Goal: Find specific page/section: Find specific page/section

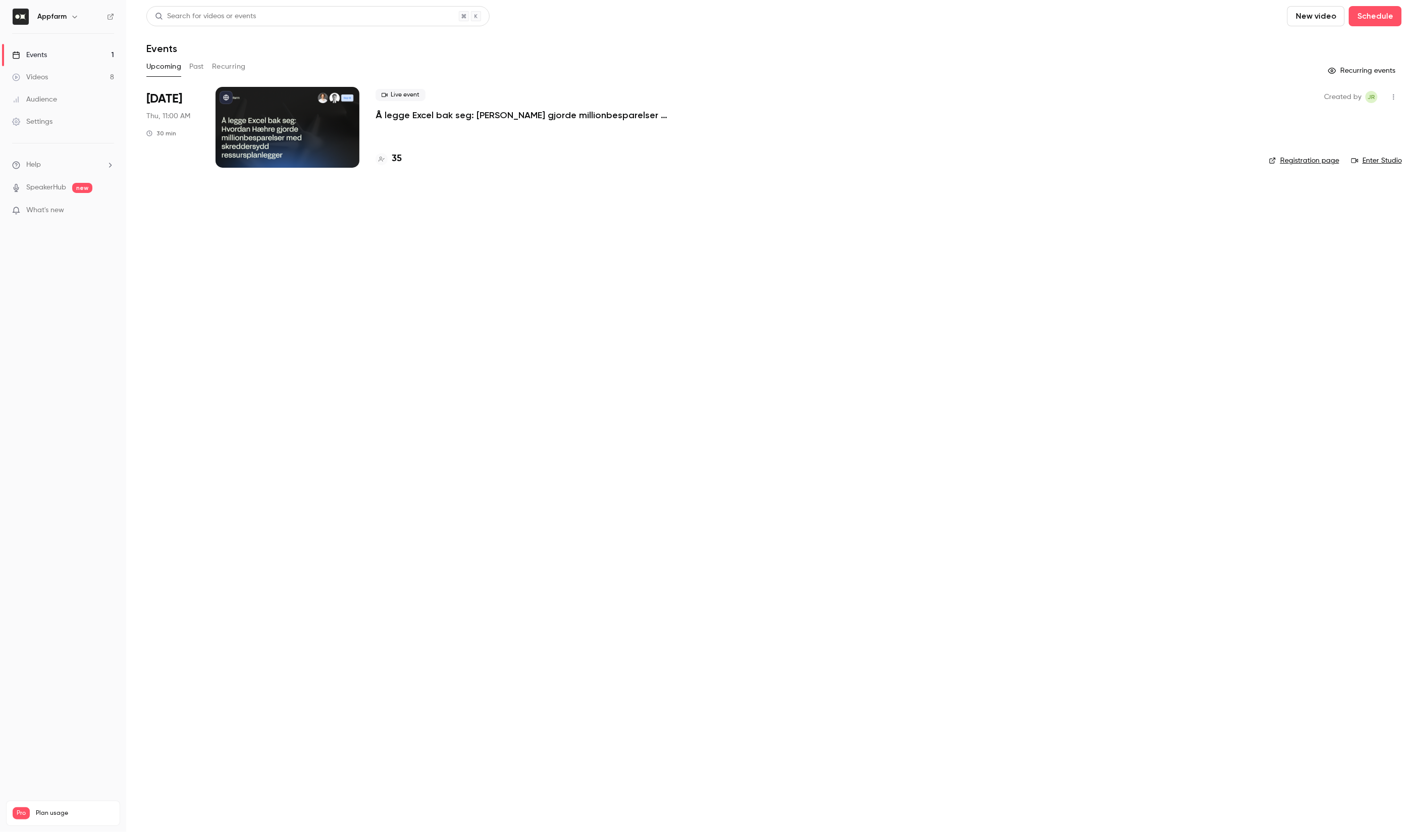
click at [267, 147] on div at bounding box center [288, 127] width 144 height 81
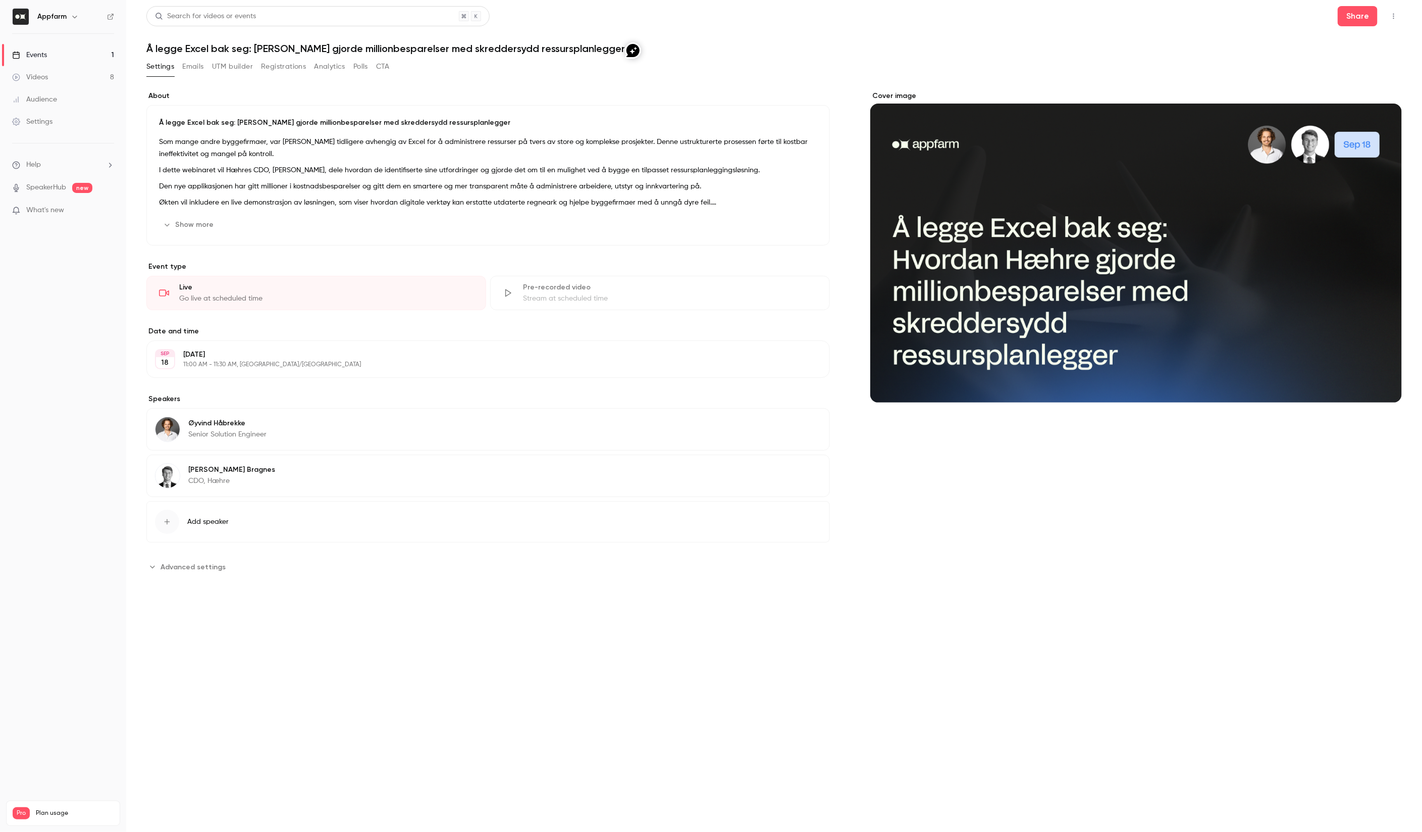
click at [50, 77] on link "Videos 8" at bounding box center [63, 77] width 126 height 22
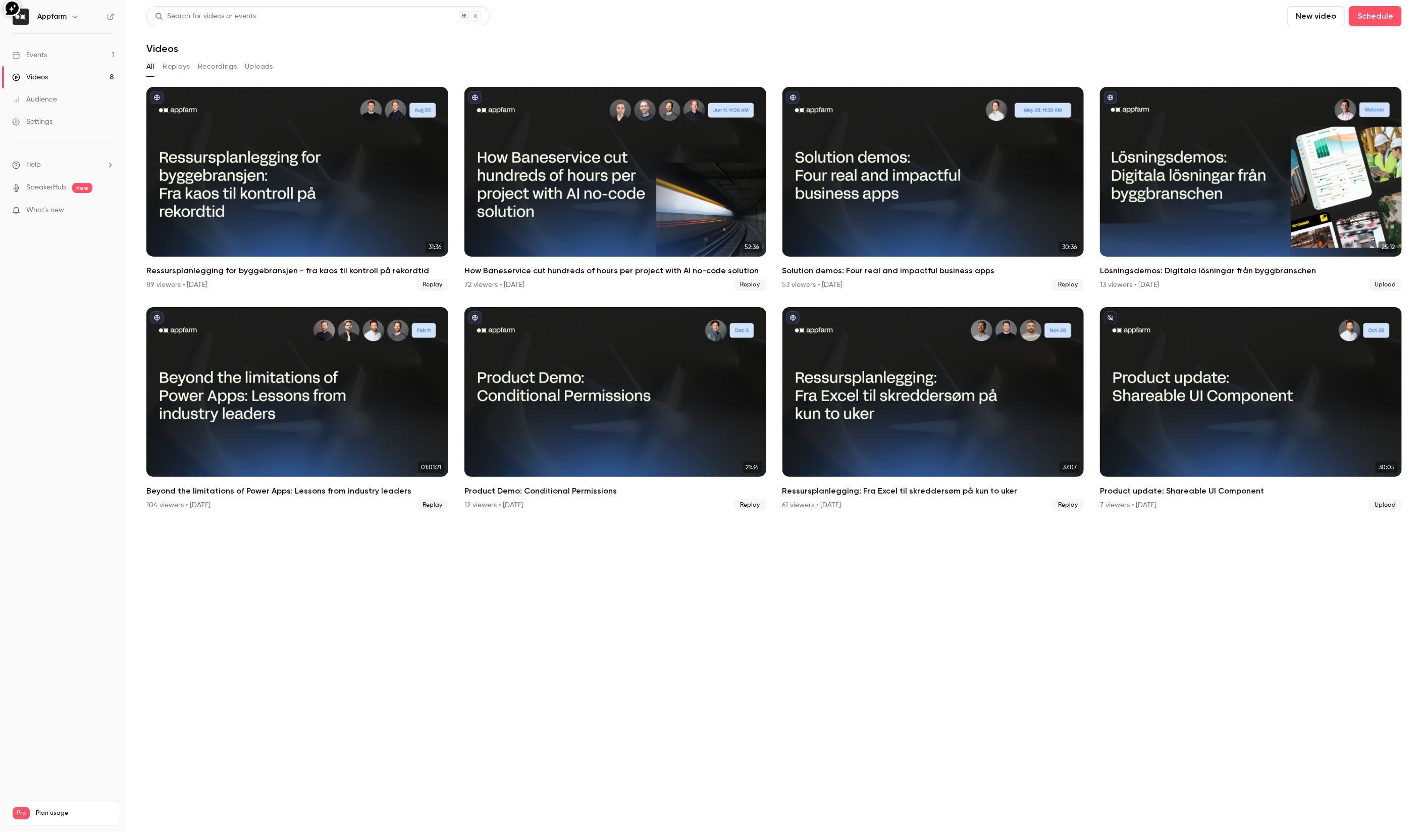
click at [75, 55] on link "Events 1" at bounding box center [63, 55] width 126 height 22
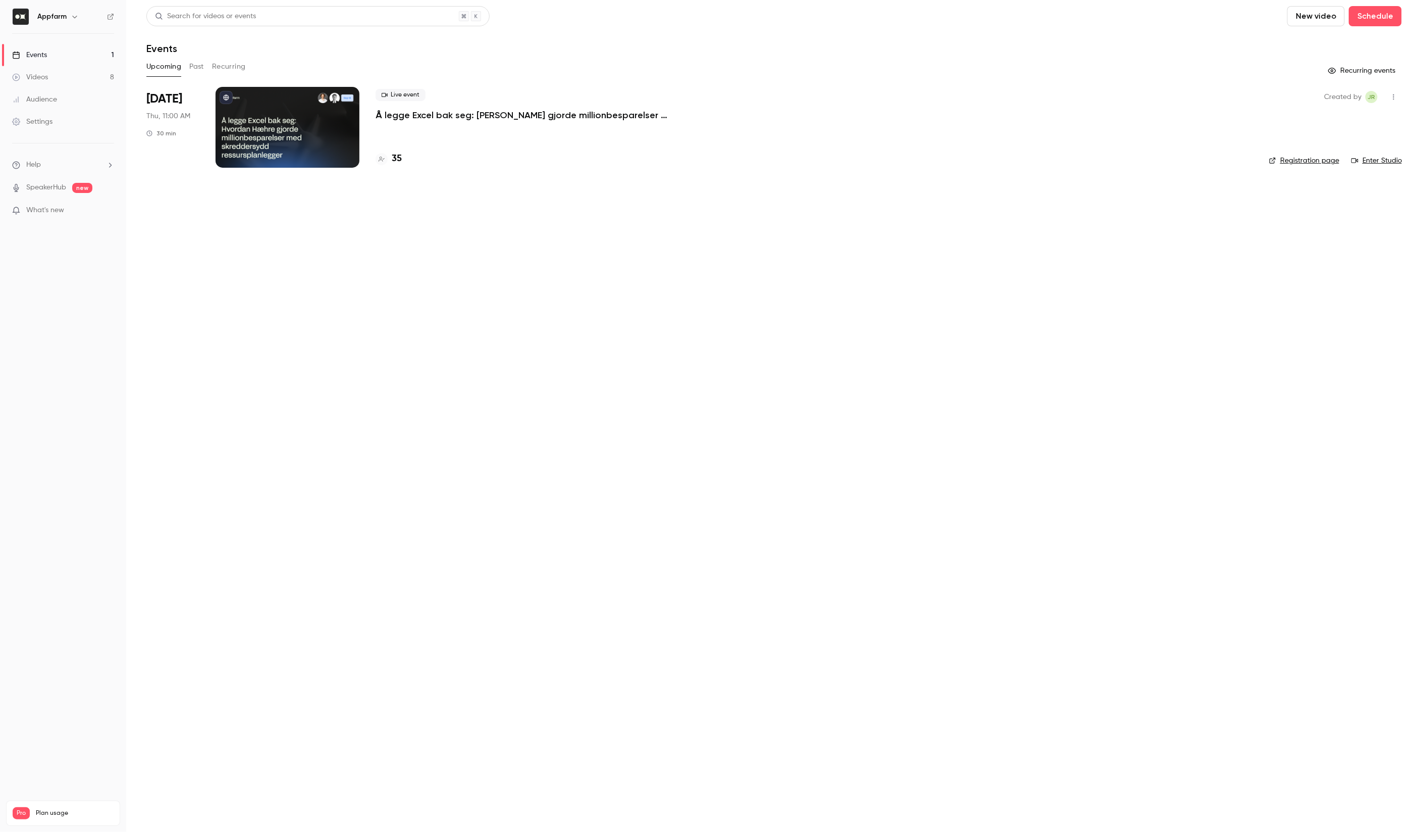
click at [301, 123] on div at bounding box center [288, 127] width 144 height 81
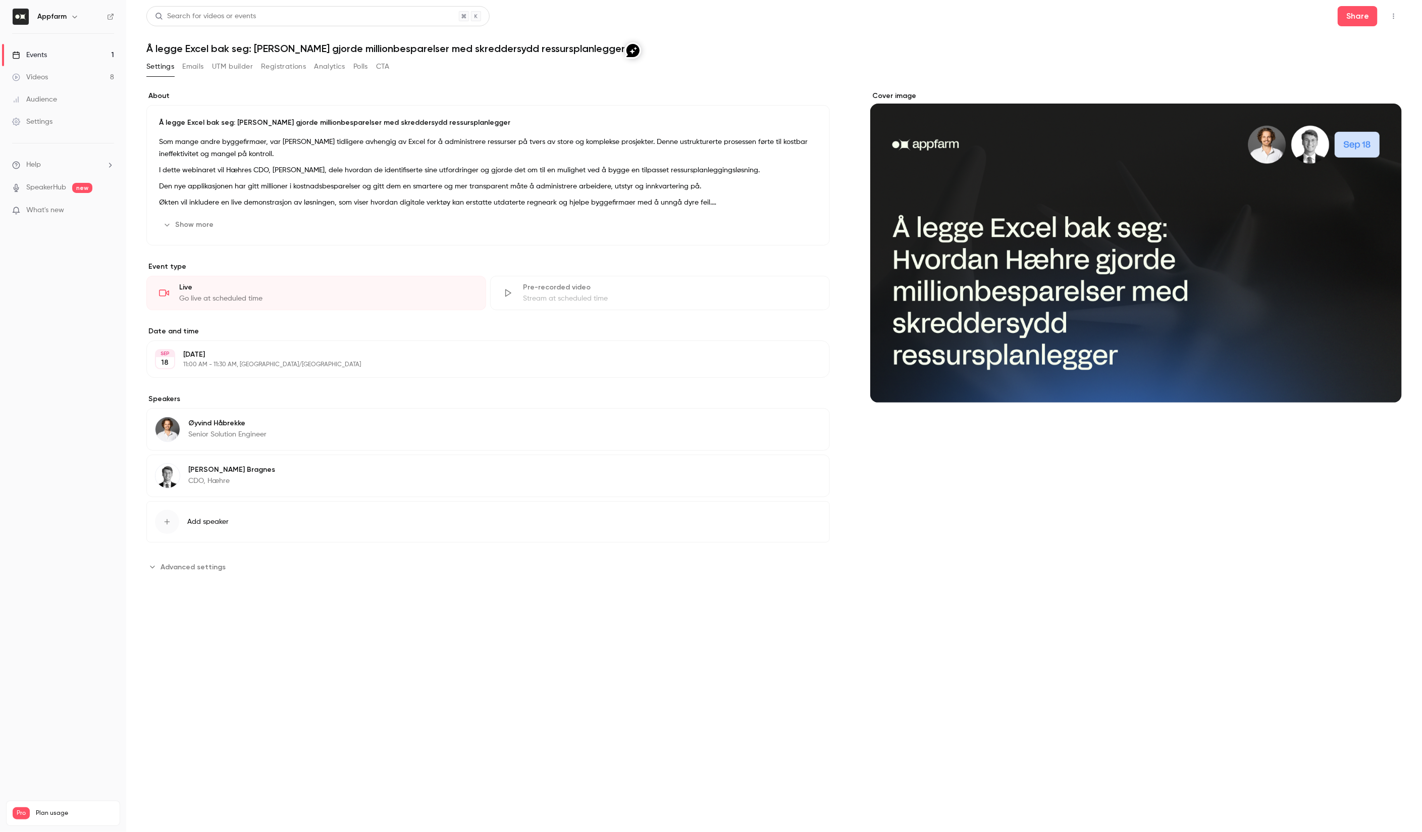
click at [283, 60] on button "Registrations" at bounding box center [283, 67] width 45 height 16
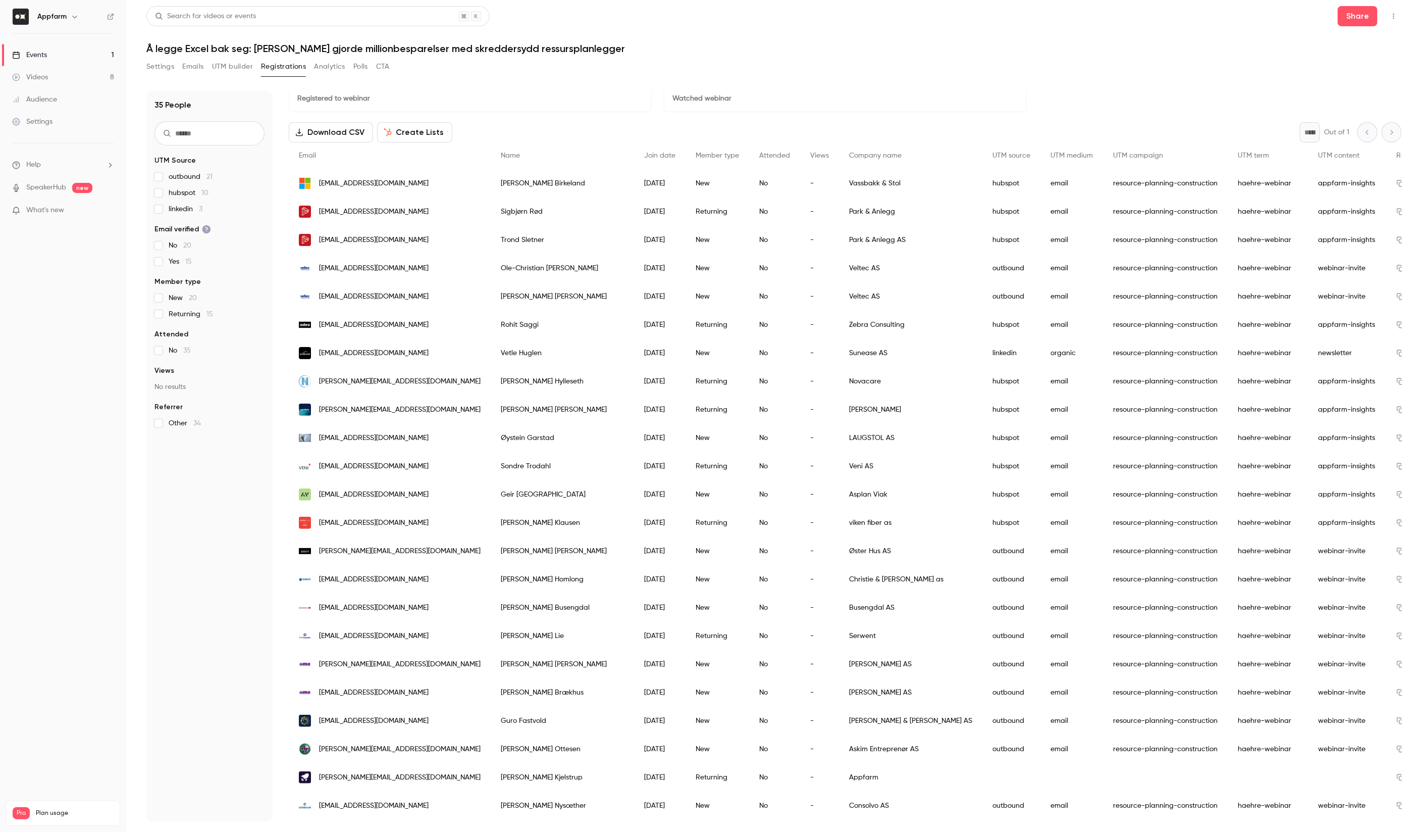
scroll to position [19, 0]
click at [1318, 154] on span "UTM content" at bounding box center [1338, 154] width 41 height 7
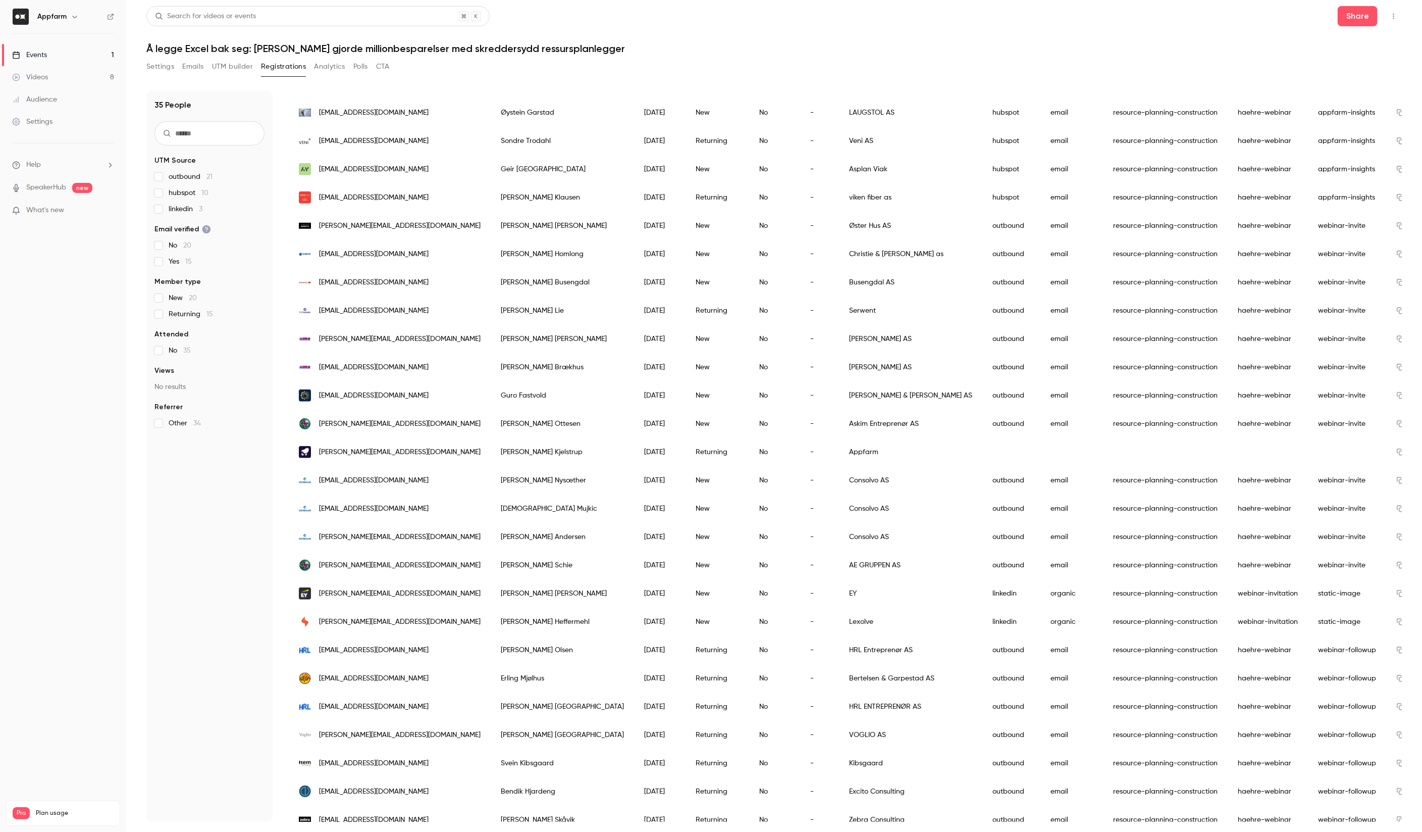
scroll to position [341, 0]
